Goal: Task Accomplishment & Management: Complete application form

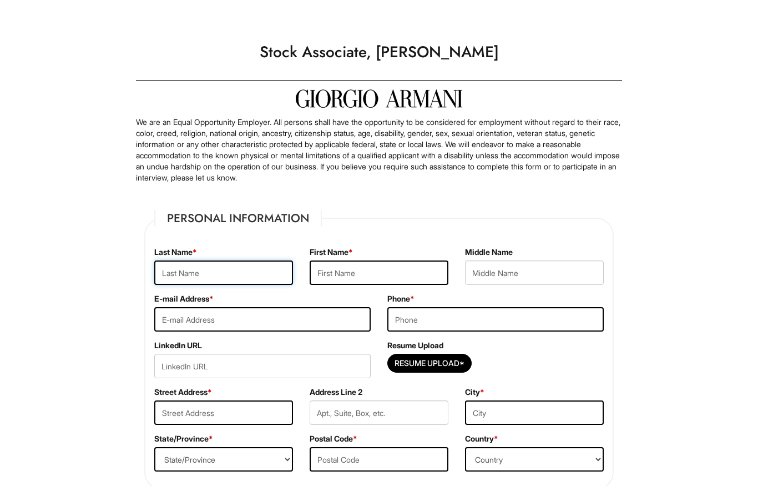
click at [262, 278] on input "text" at bounding box center [223, 272] width 139 height 24
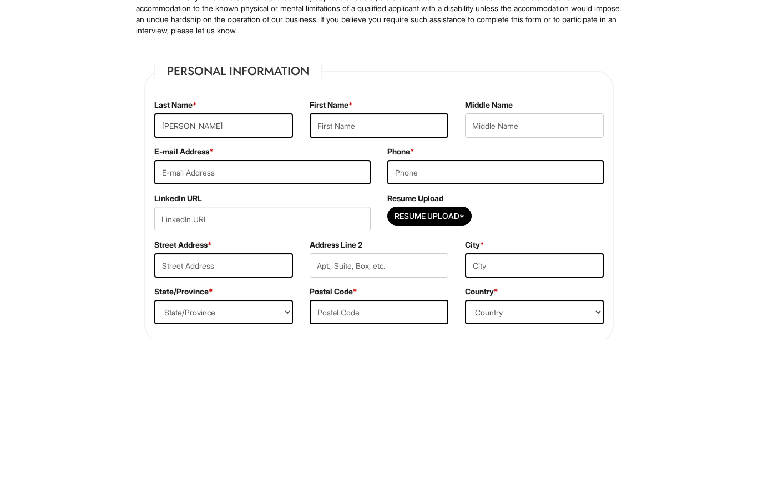
click at [395, 260] on input "text" at bounding box center [379, 272] width 139 height 24
click at [162, 260] on input "Tiffany" at bounding box center [223, 272] width 139 height 24
click at [170, 260] on input "Tiffany" at bounding box center [223, 272] width 139 height 24
type input "Mccoy"
click at [374, 260] on input "text" at bounding box center [379, 272] width 139 height 24
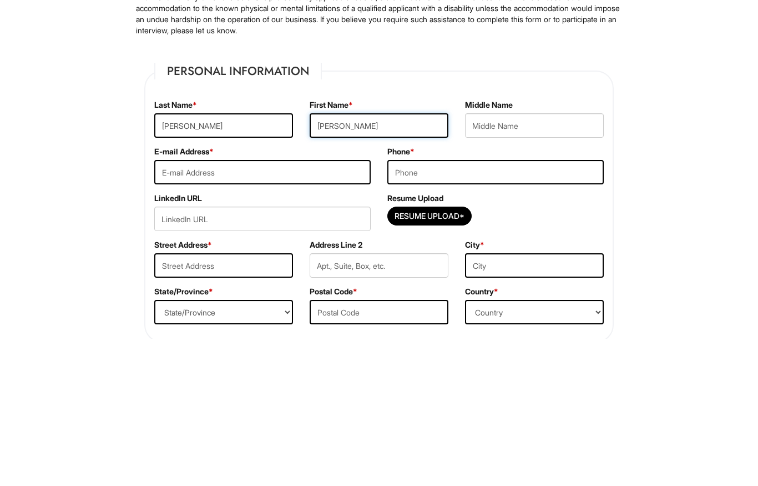
type input "Tiffany"
click at [492, 260] on input "text" at bounding box center [534, 272] width 139 height 24
type input "Ann"
click at [327, 307] on input "email" at bounding box center [262, 319] width 216 height 24
type input "tiffanymccoy669@gmail.com"
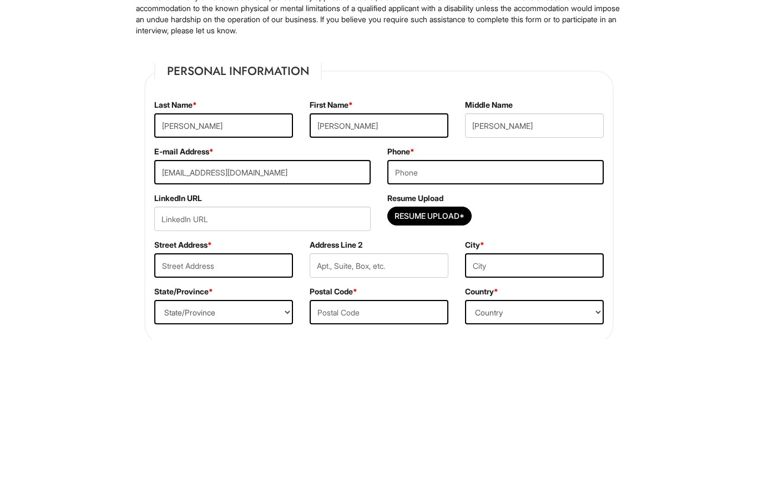
click at [450, 307] on input "tel" at bounding box center [495, 319] width 216 height 24
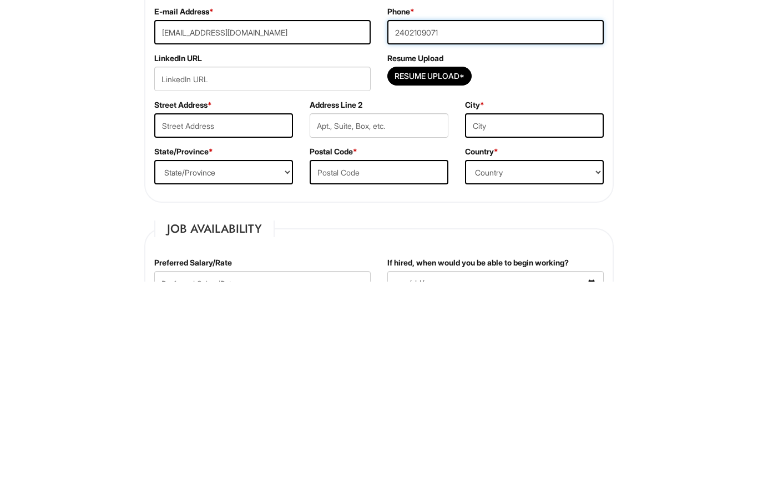
type input "2402109071"
click at [450, 272] on input "Resume Upload*" at bounding box center [429, 281] width 83 height 18
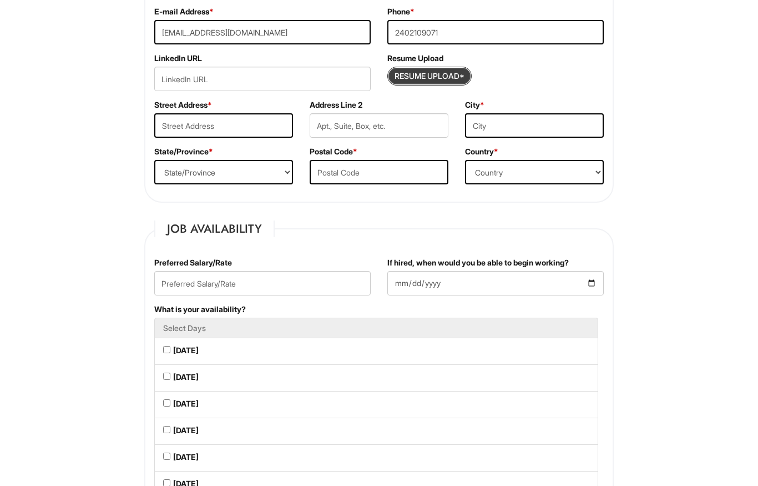
type input "C:\fakepath\Tiffany-McCoy.pdf"
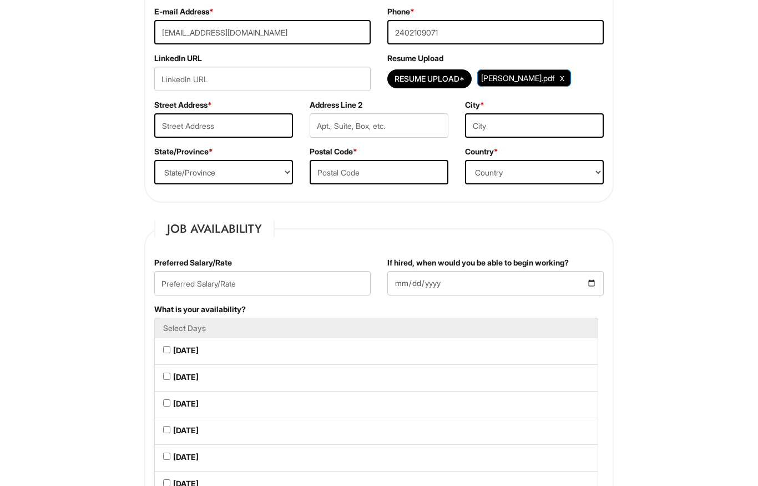
click at [246, 356] on li "Monday" at bounding box center [376, 350] width 444 height 27
click at [239, 412] on li "Wednesday" at bounding box center [376, 404] width 444 height 27
click at [166, 353] on Available_Monday "Monday" at bounding box center [166, 349] width 7 height 7
checkbox Available_Monday "true"
click at [170, 378] on Available_Tuesday "Tuesday" at bounding box center [166, 375] width 7 height 7
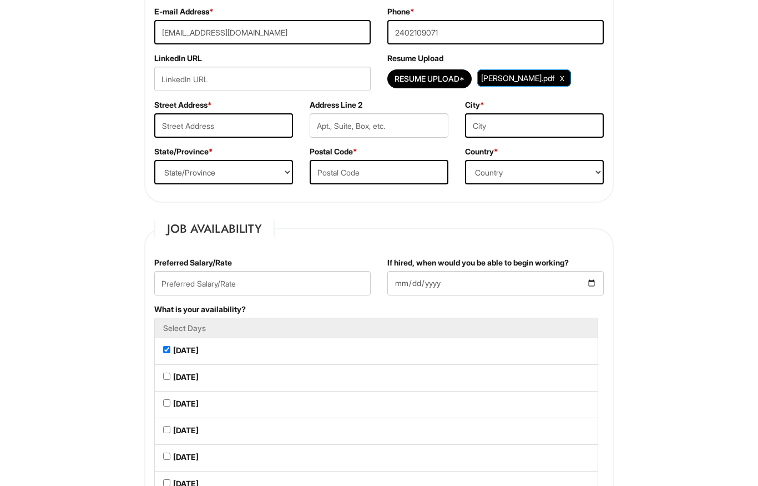
checkbox Available_Tuesday "true"
click at [168, 406] on Available_Wednesday "Wednesday" at bounding box center [166, 402] width 7 height 7
checkbox Available_Wednesday "true"
click at [169, 433] on Available_Thursday "Thursday" at bounding box center [166, 429] width 7 height 7
checkbox Available_Thursday "true"
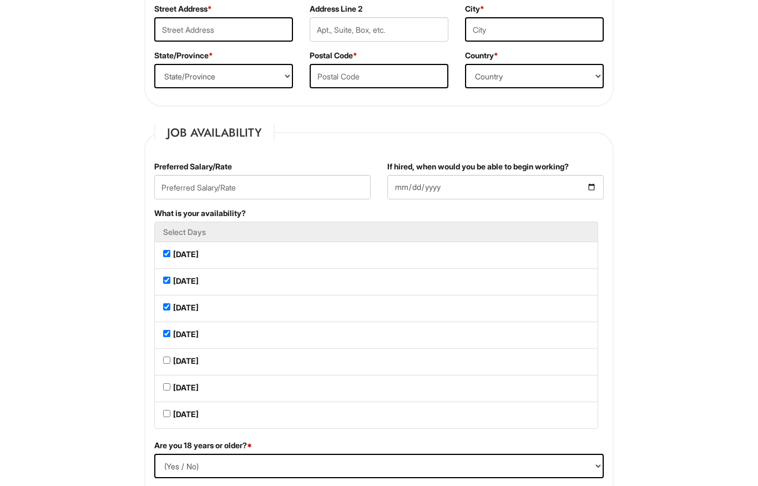
scroll to position [382, 0]
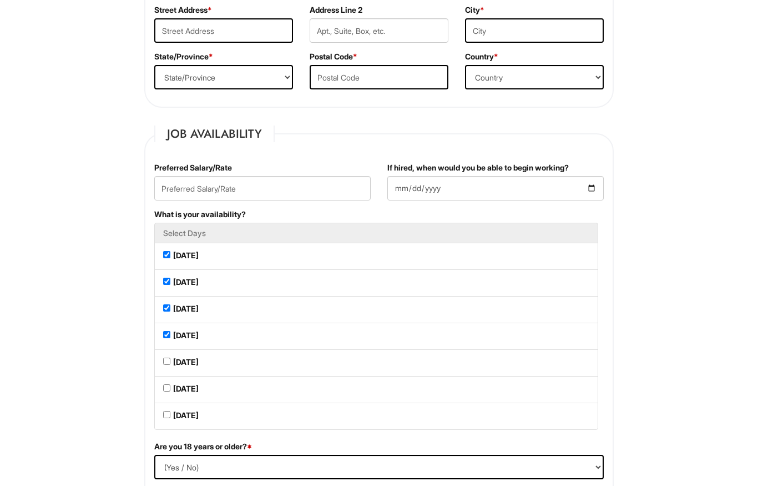
click at [166, 365] on Available_Friday "Friday" at bounding box center [166, 360] width 7 height 7
checkbox Available_Friday "true"
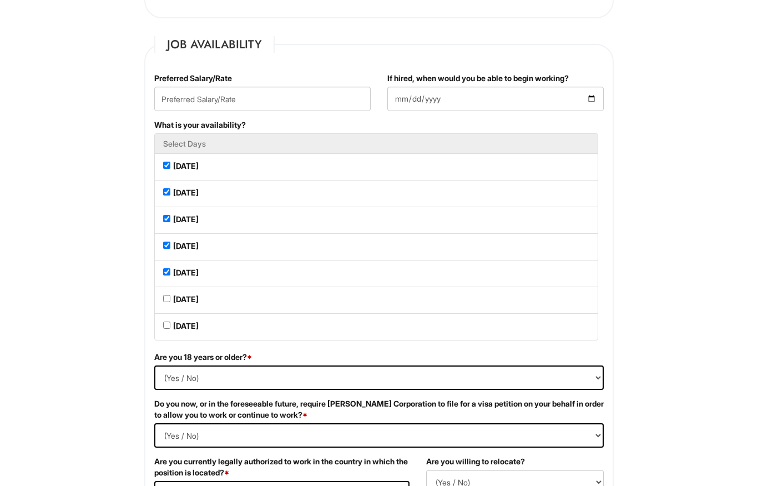
click at [291, 385] on select "(Yes / No) Yes No" at bounding box center [379, 378] width 450 height 24
select select "Yes"
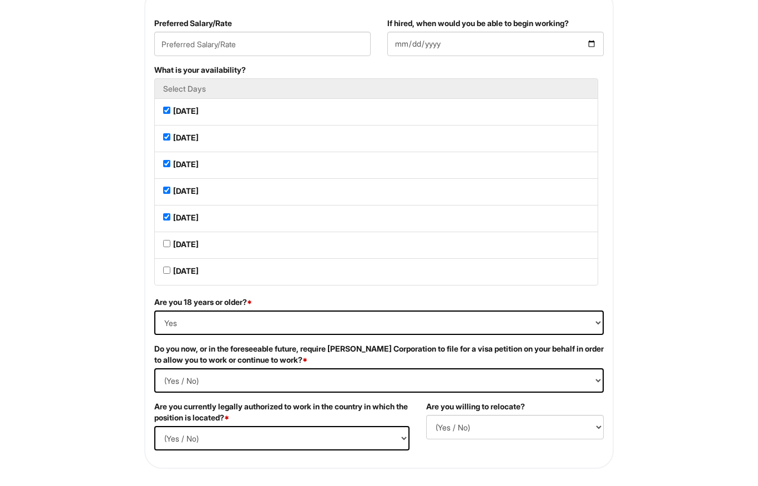
click at [291, 383] on Required "(Yes / No) Yes No" at bounding box center [379, 381] width 450 height 24
click at [270, 382] on Required "(Yes / No) Yes No" at bounding box center [379, 380] width 450 height 24
select Required "No"
click at [253, 446] on select "(Yes / No) Yes No" at bounding box center [281, 438] width 255 height 24
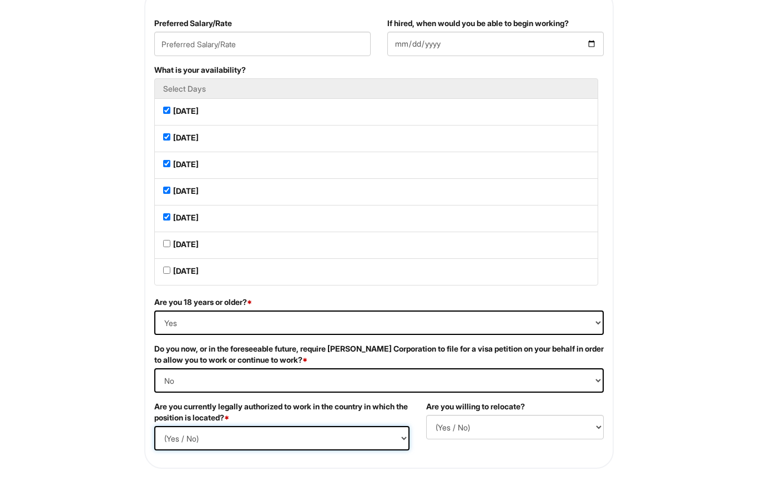
select select "Yes"
click at [472, 434] on select "(Yes / No) No Yes" at bounding box center [515, 427] width 178 height 24
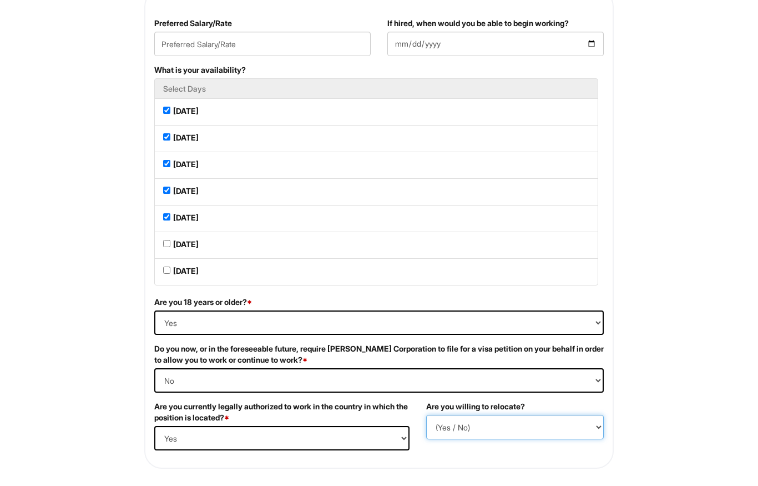
select select "Y"
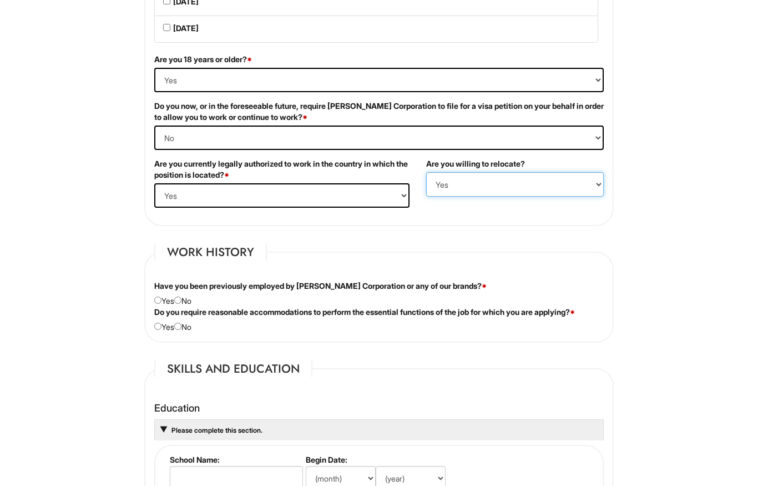
scroll to position [786, 0]
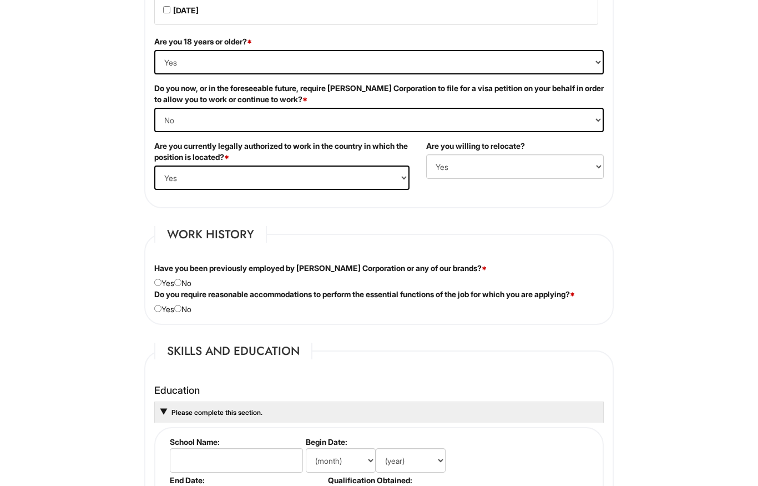
click at [205, 282] on div "Have you been previously employed by Giorgio Armani Corporation or any of our b…" at bounding box center [379, 276] width 466 height 26
click at [199, 286] on div "Have you been previously employed by Giorgio Armani Corporation or any of our b…" at bounding box center [379, 276] width 466 height 26
click at [181, 286] on input "radio" at bounding box center [177, 282] width 7 height 7
radio input "true"
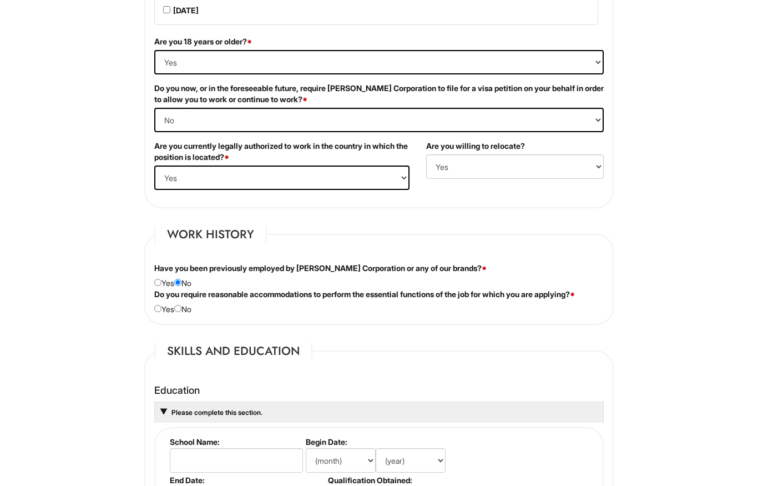
click at [181, 312] on input "radio" at bounding box center [177, 308] width 7 height 7
radio input "true"
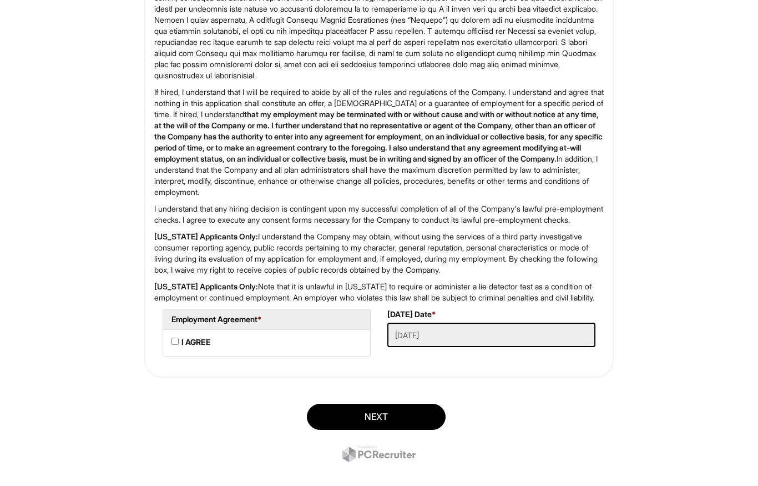
scroll to position [1902, 0]
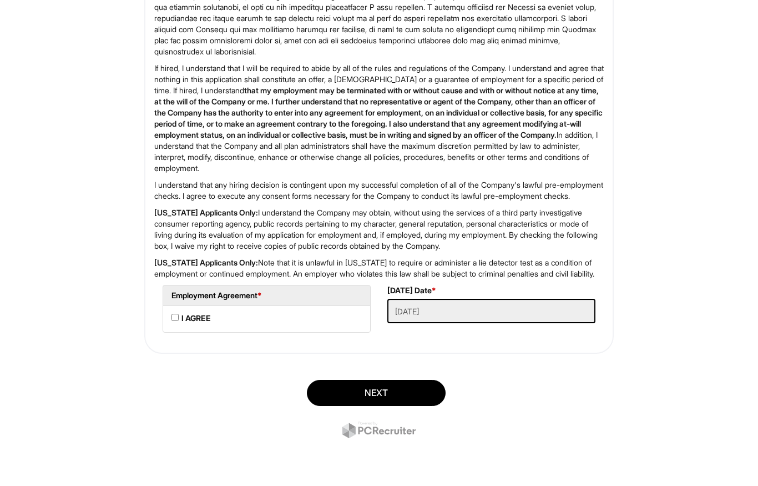
click at [176, 320] on AGREE "I AGREE" at bounding box center [174, 317] width 7 height 7
checkbox AGREE "true"
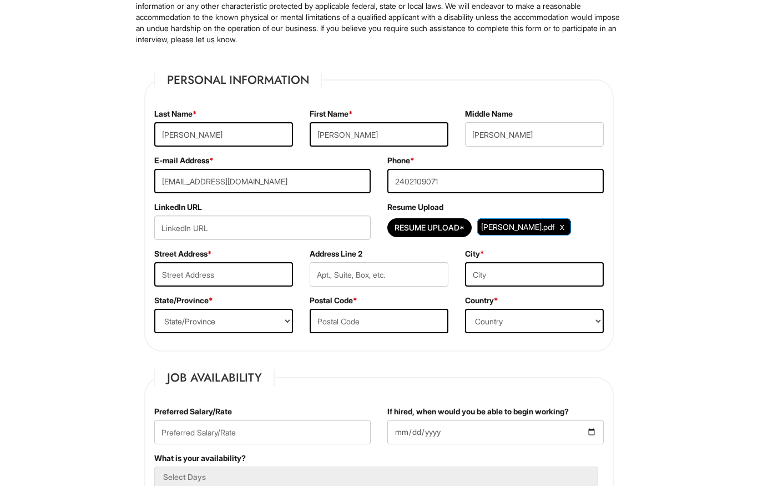
scroll to position [105, 0]
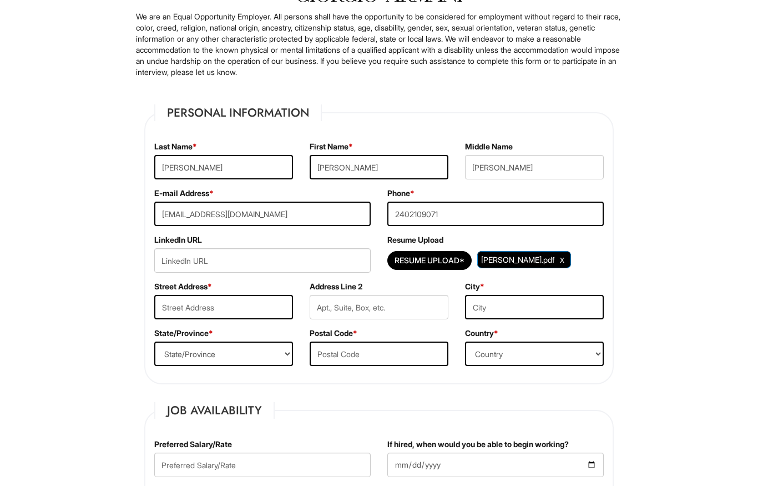
click at [226, 315] on input "text" at bounding box center [223, 307] width 139 height 24
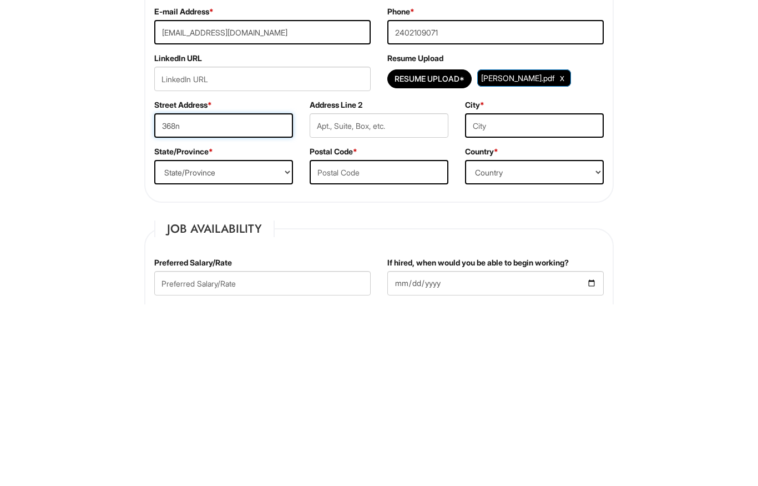
scroll to position [287, 0]
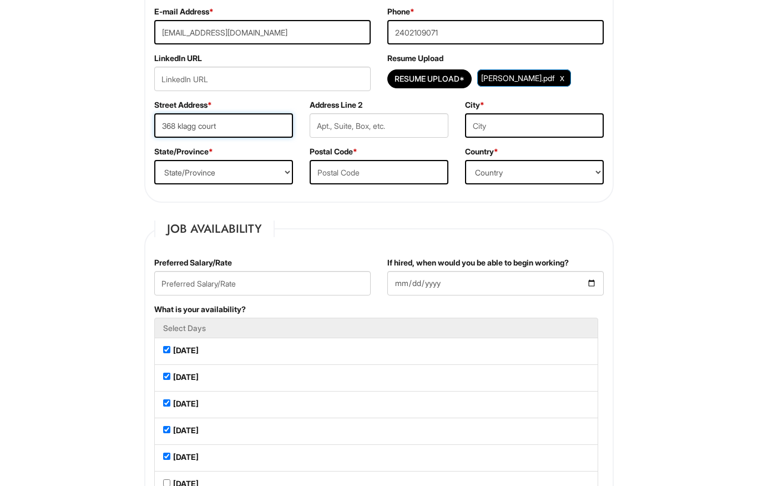
type input "368 klagg court"
click at [274, 169] on select "State/Province ALABAMA ALASKA ARIZONA ARKANSAS CALIFORNIA COLORADO CONNECTICUT …" at bounding box center [223, 172] width 139 height 24
select select "MD"
click at [362, 173] on input "text" at bounding box center [379, 172] width 139 height 24
type input "21061"
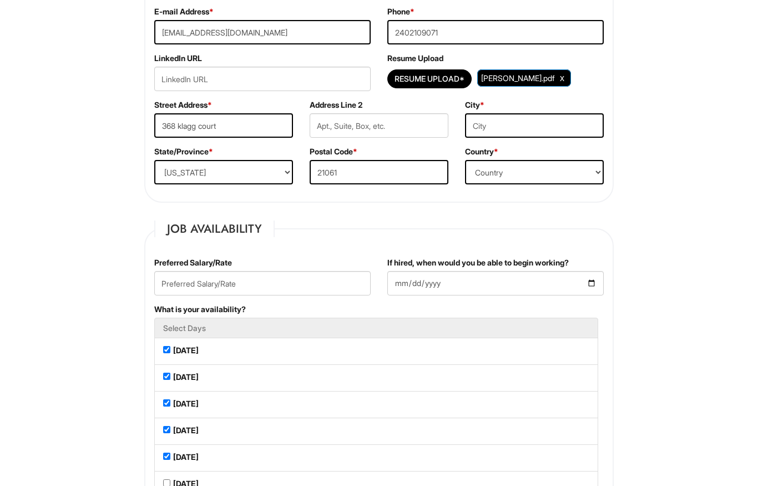
click at [501, 135] on input "text" at bounding box center [534, 125] width 139 height 24
type input "Glen burnie"
click at [510, 171] on select "Country Afghanistan Albania Algeria American Samoa Andorra Angola Anguilla Anta…" at bounding box center [534, 172] width 139 height 24
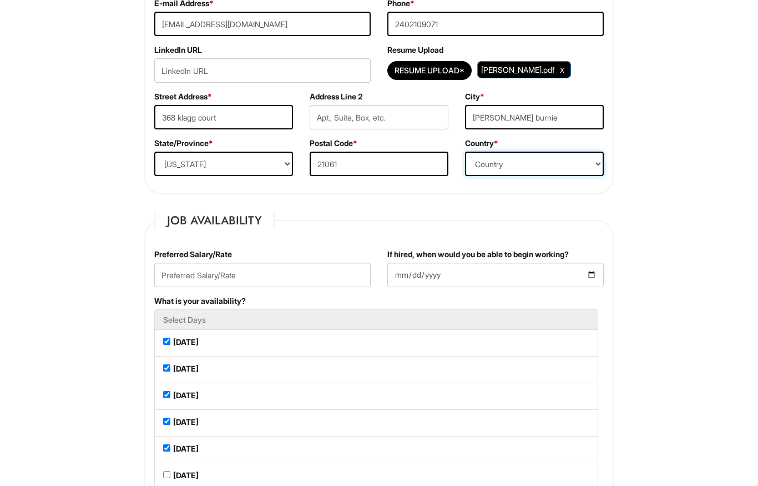
scroll to position [272, 0]
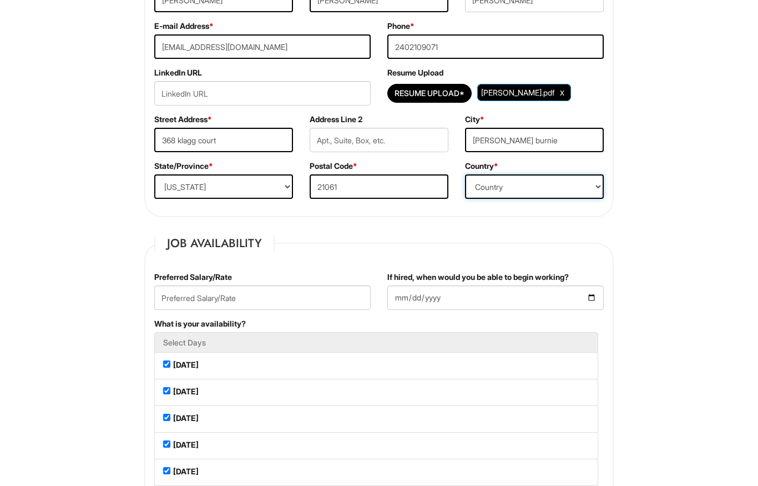
click at [533, 186] on select "Country Afghanistan Albania Algeria American Samoa Andorra Angola Anguilla Anta…" at bounding box center [534, 186] width 139 height 24
select select "United States of America"
click at [421, 309] on input "If hired, when would you be able to begin working?" at bounding box center [495, 297] width 216 height 24
type input "2025-08-20"
click at [263, 296] on input "text" at bounding box center [262, 297] width 216 height 24
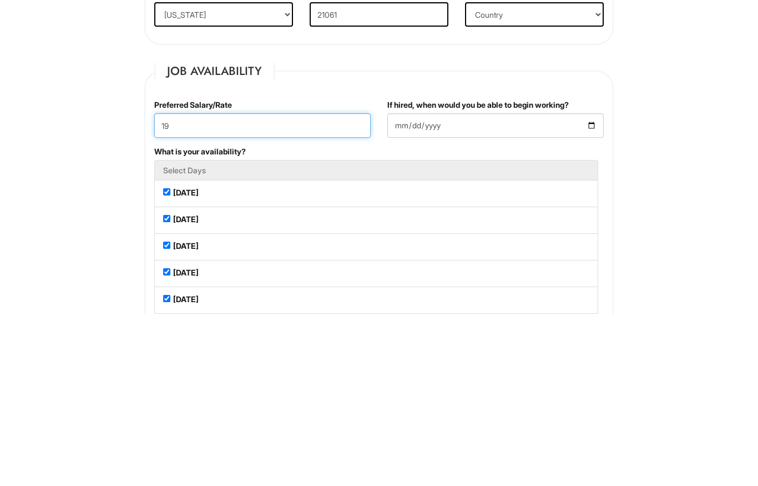
type input "19"
click at [432, 271] on label "If hired, when would you be able to begin working?" at bounding box center [477, 276] width 181 height 11
click at [432, 285] on input "2025-08-20" at bounding box center [495, 297] width 216 height 24
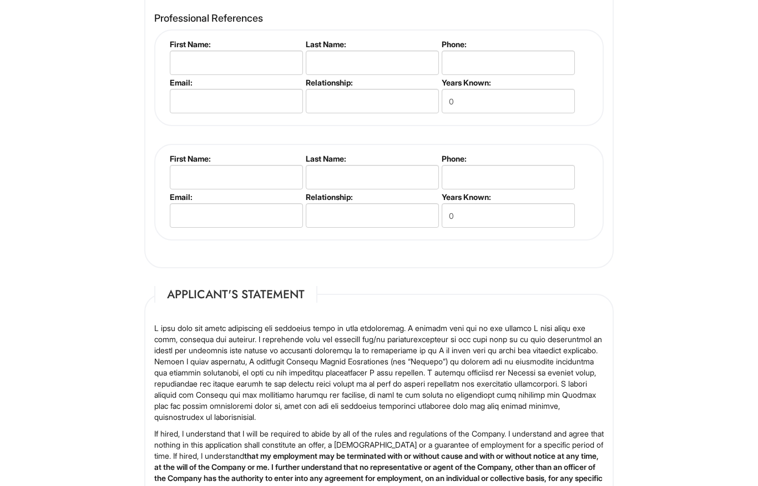
scroll to position [1902, 0]
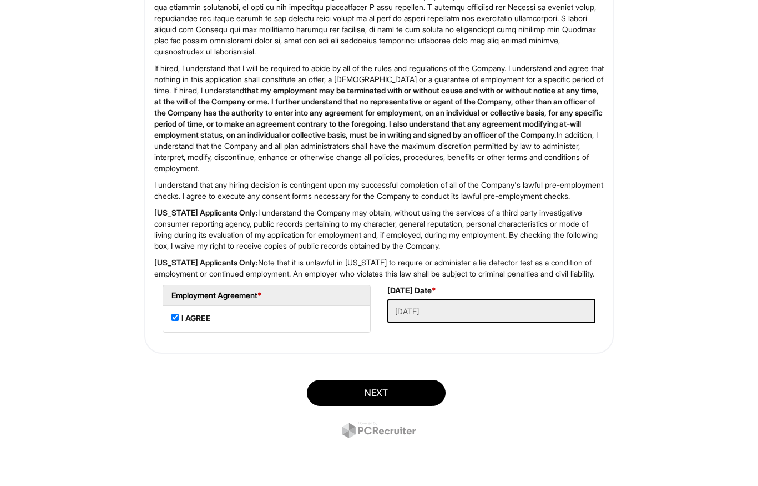
click at [366, 395] on button "Next" at bounding box center [376, 393] width 139 height 26
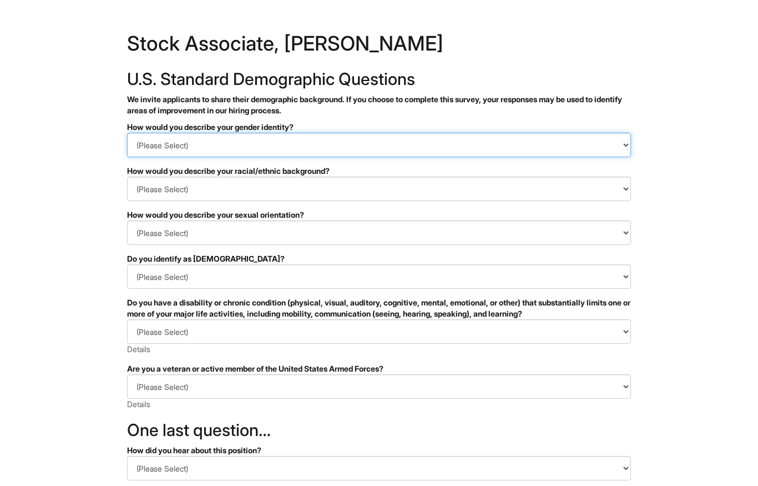
click at [369, 156] on select "(Please Select) Man Woman Non-binary I prefer to self-describe I don't wish to …" at bounding box center [379, 145] width 504 height 24
select select "Woman"
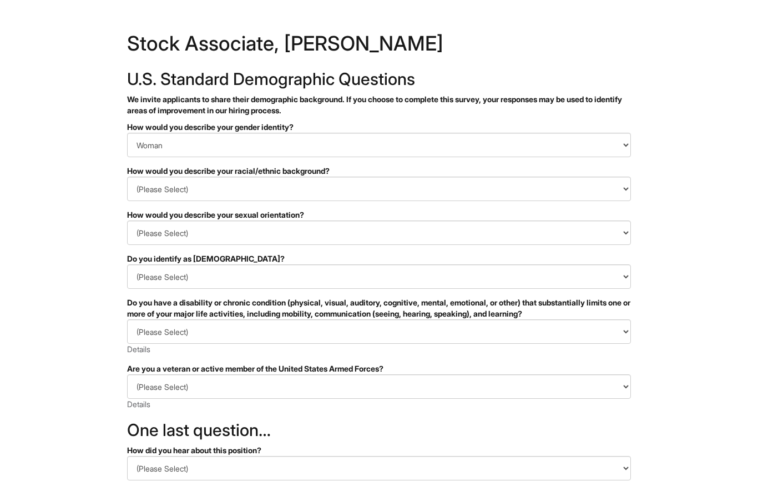
click at [345, 190] on select "(Please Select) Black or of African descent East Asian Hispanic, Latinx or of S…" at bounding box center [379, 188] width 504 height 24
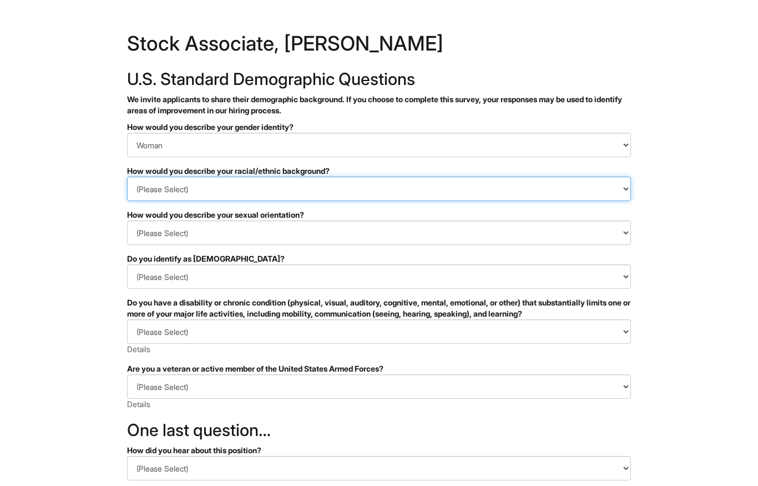
select select "Black or of African descent"
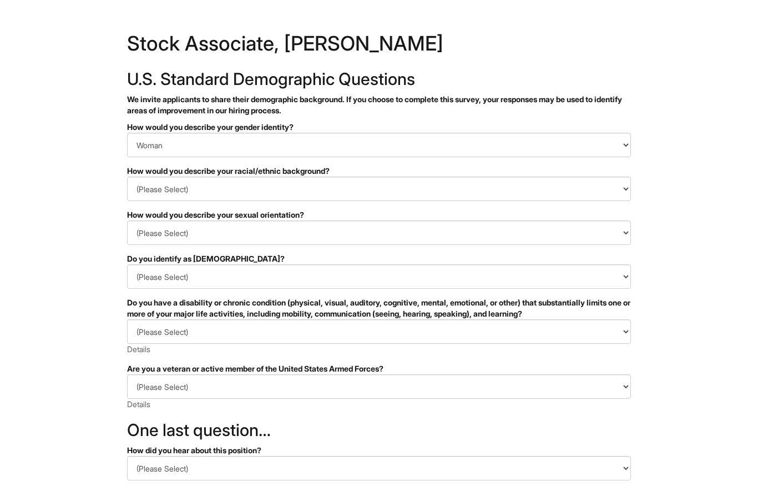
click at [299, 244] on select "(Please Select) Asexual Bisexual and/or pansexual Gay Heterosexual Lesbian Quee…" at bounding box center [379, 232] width 504 height 24
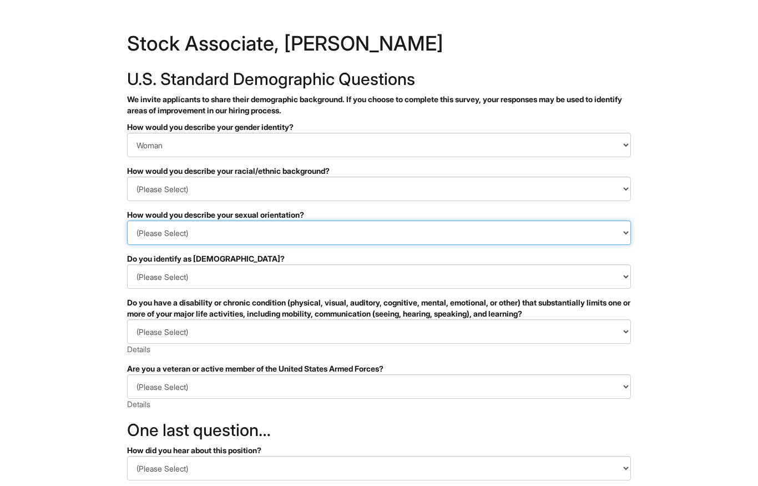
select select "Heterosexual"
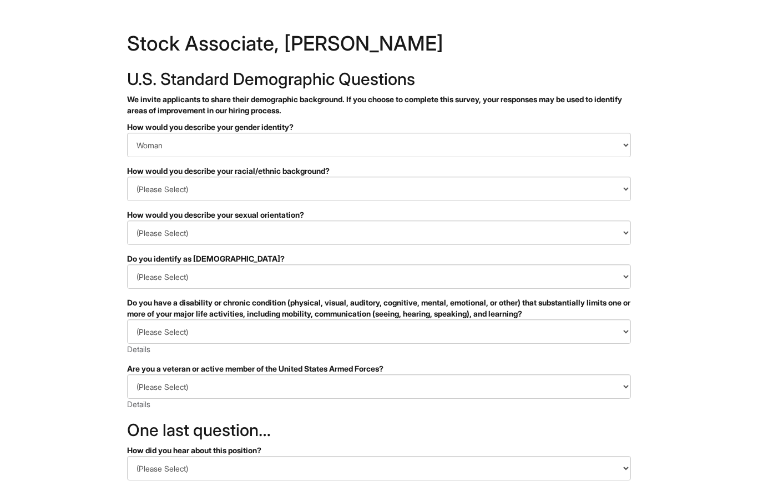
click at [285, 282] on select "(Please Select) Yes No I prefer to self-describe I don't wish to answer" at bounding box center [379, 276] width 504 height 24
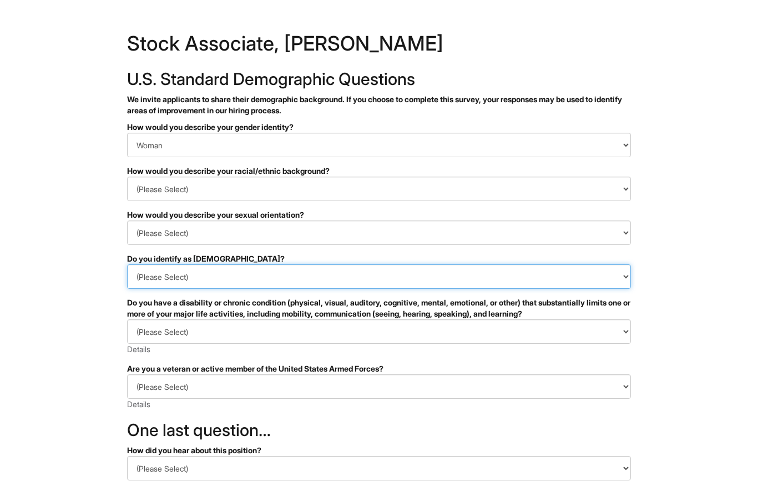
select select "No"
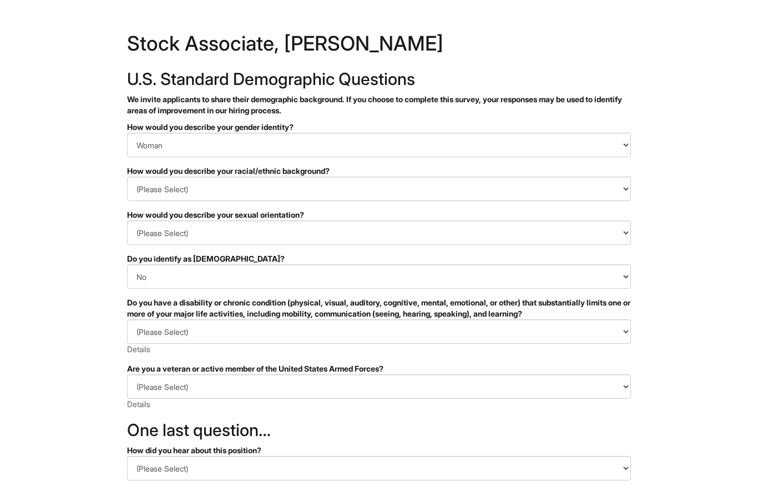
click at [297, 338] on select "(Please Select) YES, I HAVE A DISABILITY (or previously had a disability) NO, I…" at bounding box center [379, 331] width 504 height 24
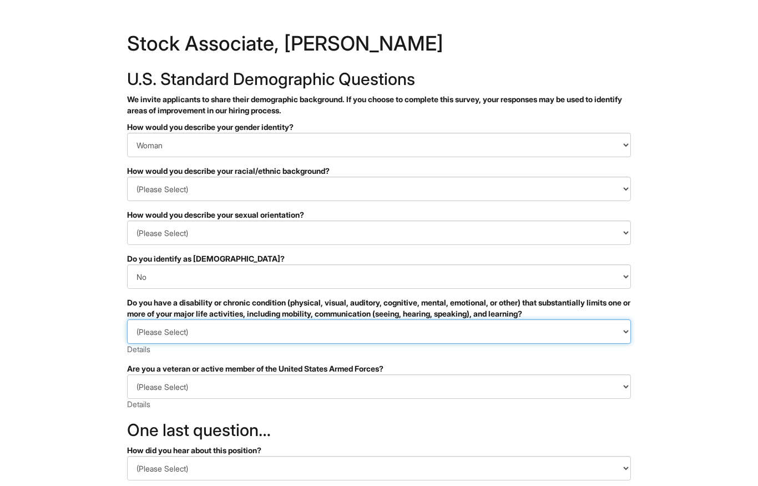
select select "NO, I DON'T HAVE A DISABILITY"
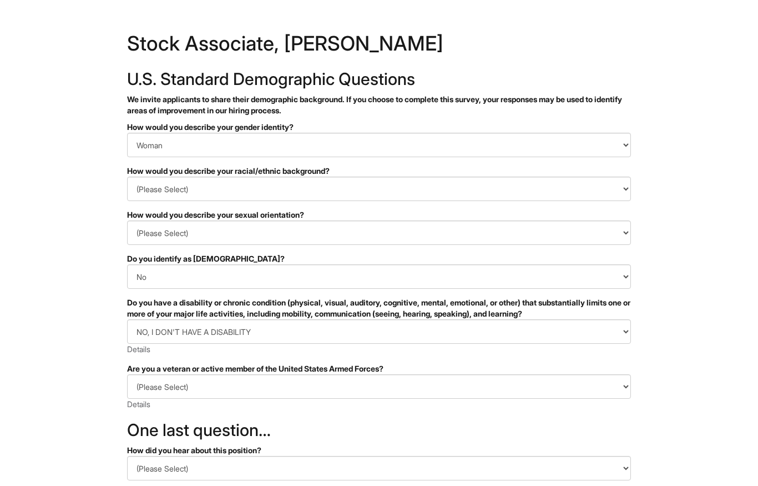
click at [275, 391] on select "(Please Select) I IDENTIFY AS ONE OR MORE OF THE CLASSIFICATIONS OF PROTECTED V…" at bounding box center [379, 386] width 504 height 24
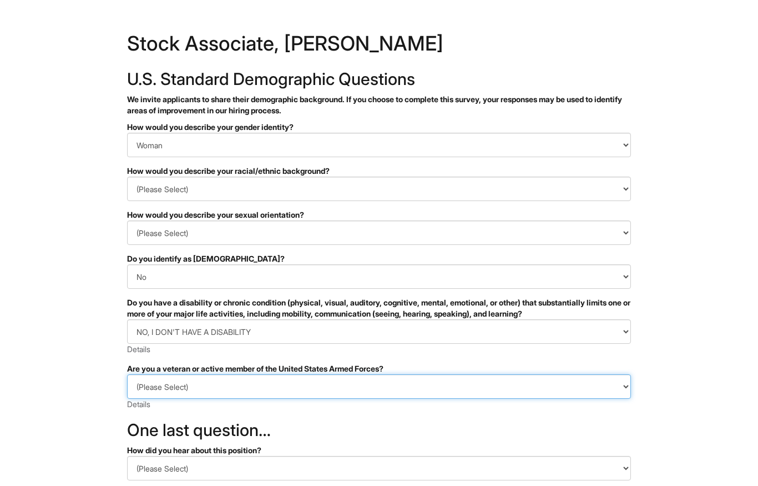
select select "I AM NOT A PROTECTED VETERAN"
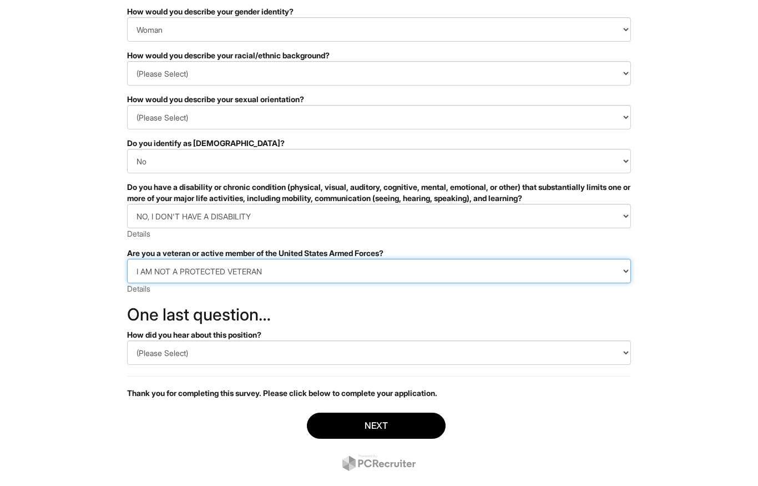
scroll to position [139, 0]
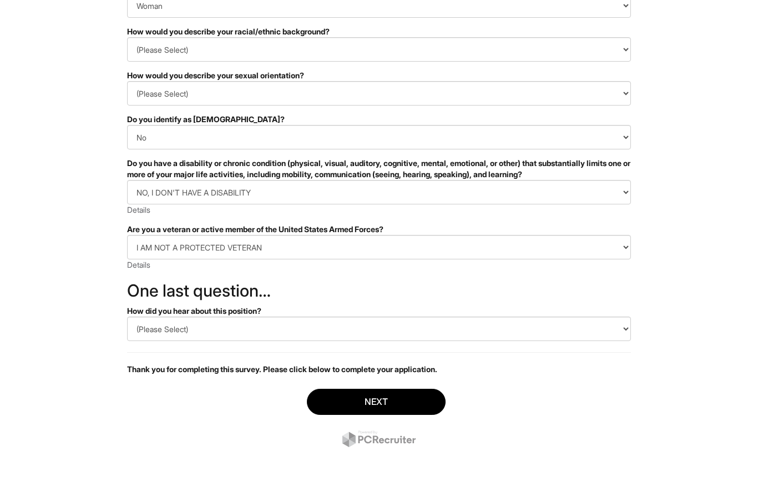
click at [293, 332] on select "(Please Select) CareerBuilder Indeed LinkedIn Monster Referral Other" at bounding box center [379, 328] width 504 height 24
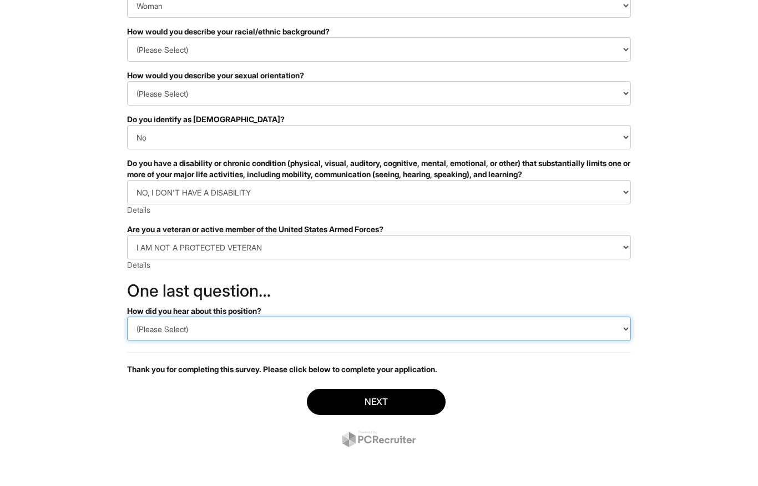
select select "Indeed"
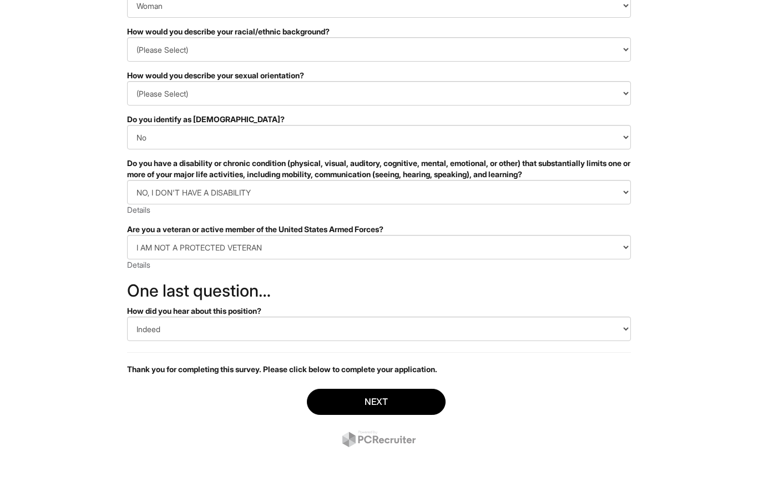
click at [367, 409] on button "Next" at bounding box center [376, 401] width 139 height 26
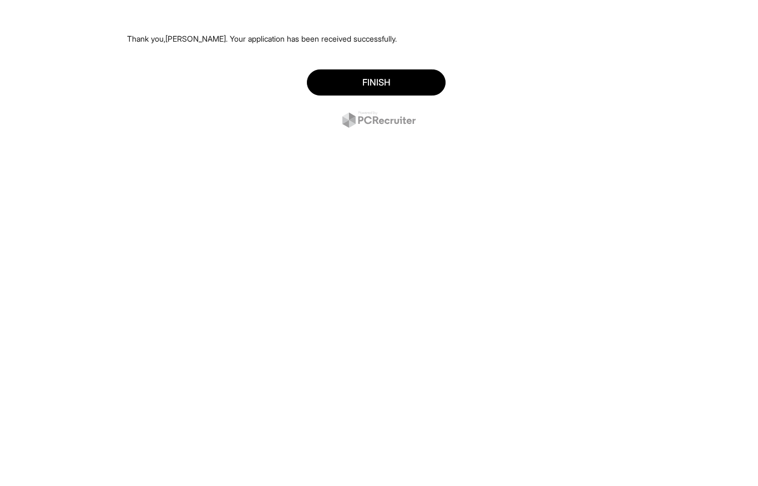
click at [382, 74] on button "Finish" at bounding box center [376, 82] width 139 height 26
